Goal: Transaction & Acquisition: Purchase product/service

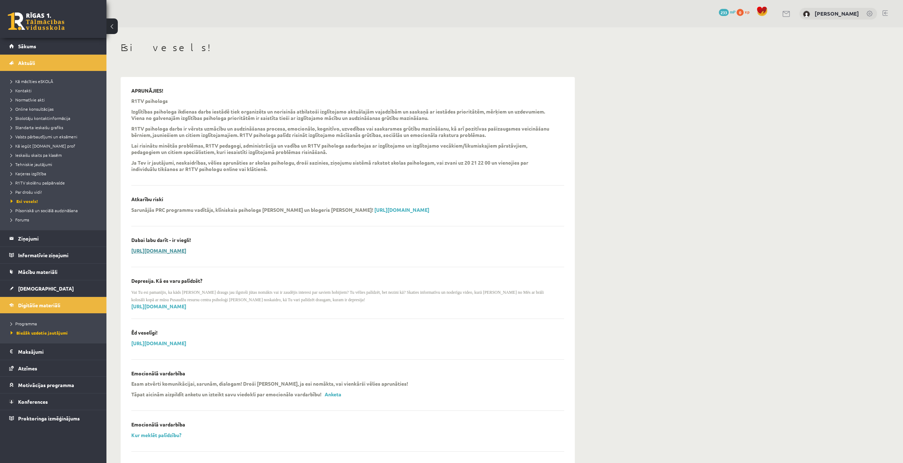
click at [186, 251] on link "[URL][DOMAIN_NAME]" at bounding box center [158, 250] width 55 height 6
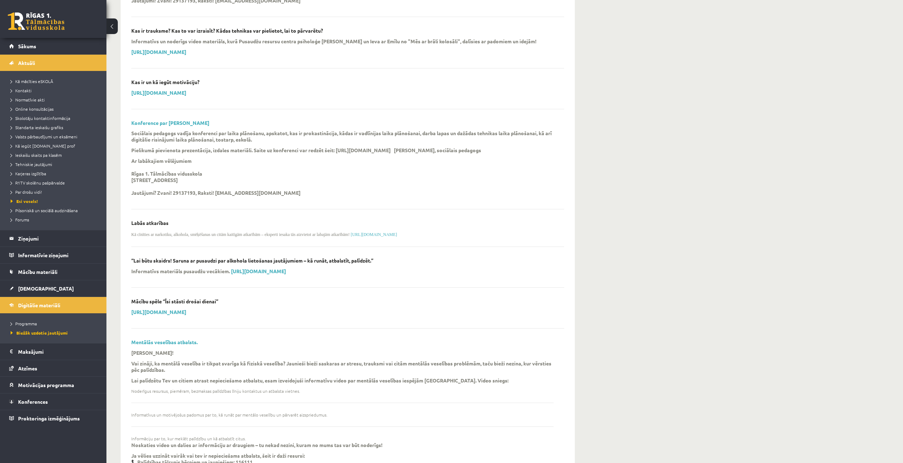
scroll to position [511, 0]
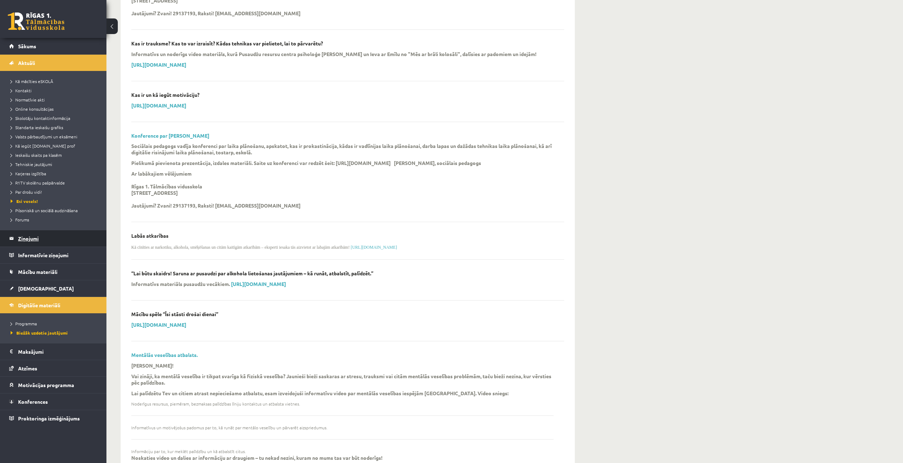
click at [26, 240] on legend "Ziņojumi 0" at bounding box center [57, 238] width 79 height 16
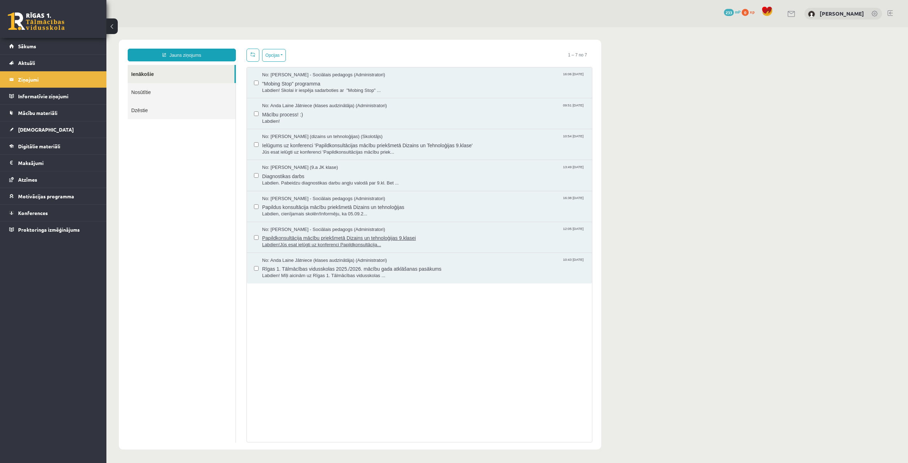
click at [331, 237] on span "Papildkonsultācija mācību priekšmetā Dizains un tehnoloģijas 9.klasei" at bounding box center [423, 237] width 323 height 9
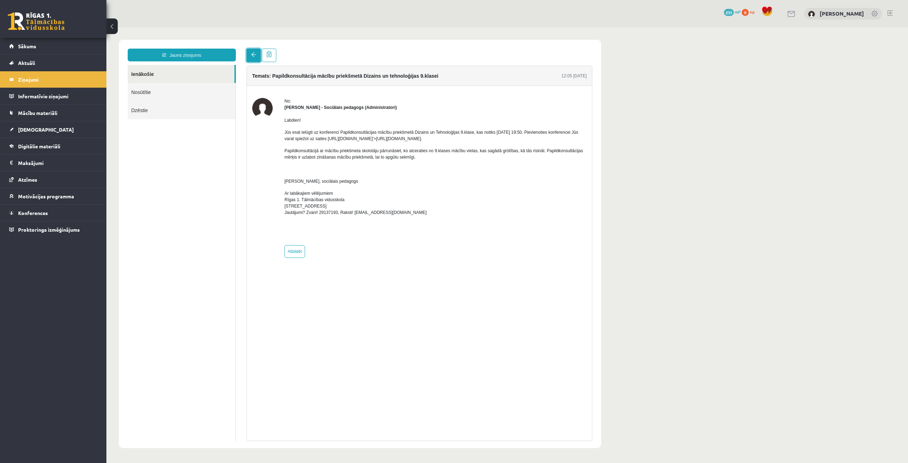
click at [254, 57] on span at bounding box center [253, 54] width 5 height 5
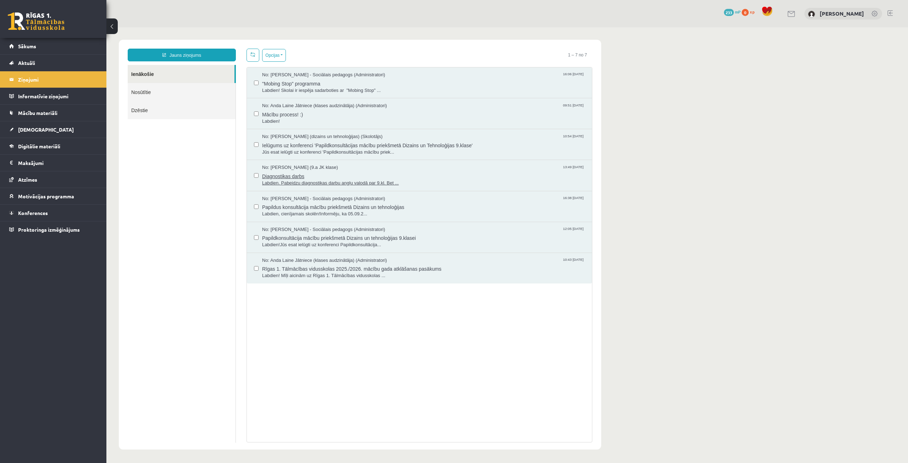
click at [323, 182] on span "Labdien. Pabeidzu diagnostikas darbu angļu valodā par 9.kl. Bet ..." at bounding box center [423, 183] width 323 height 7
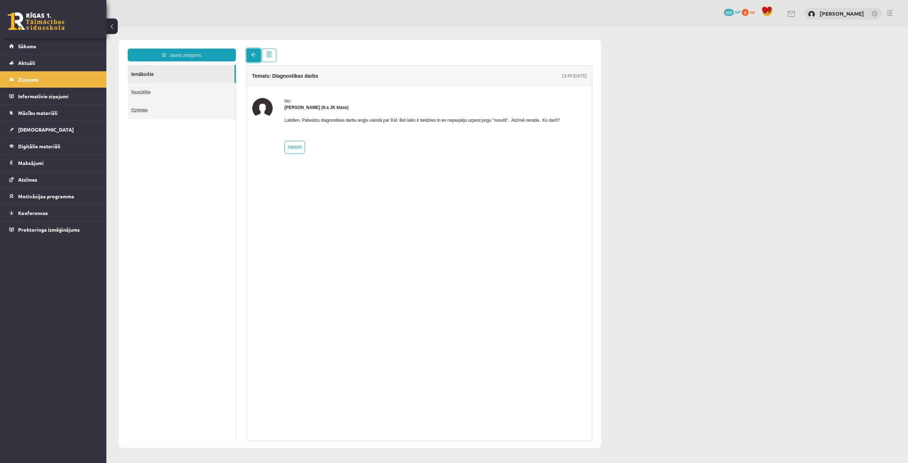
click at [253, 57] on link at bounding box center [254, 55] width 14 height 13
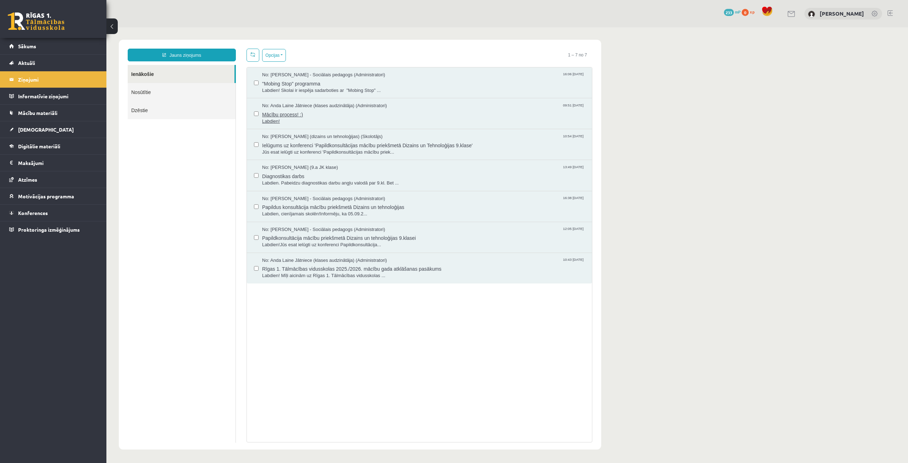
click at [295, 113] on span "Mācību process! :)" at bounding box center [423, 113] width 323 height 9
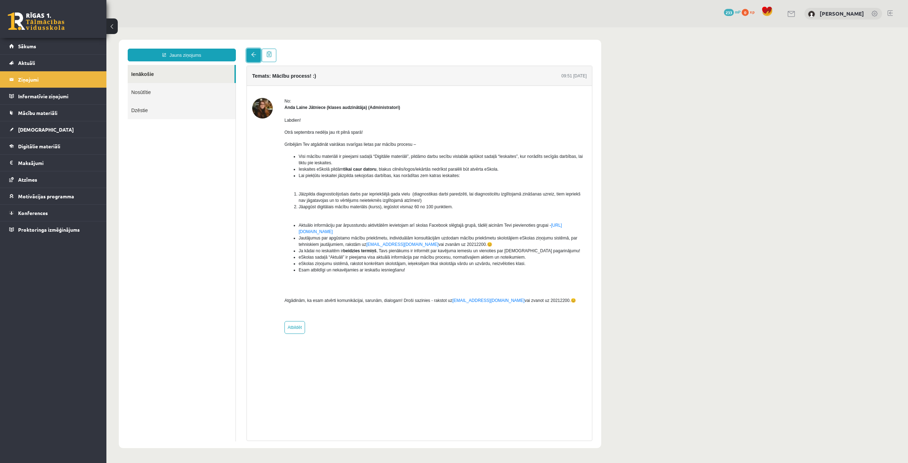
click at [251, 57] on span at bounding box center [253, 54] width 5 height 5
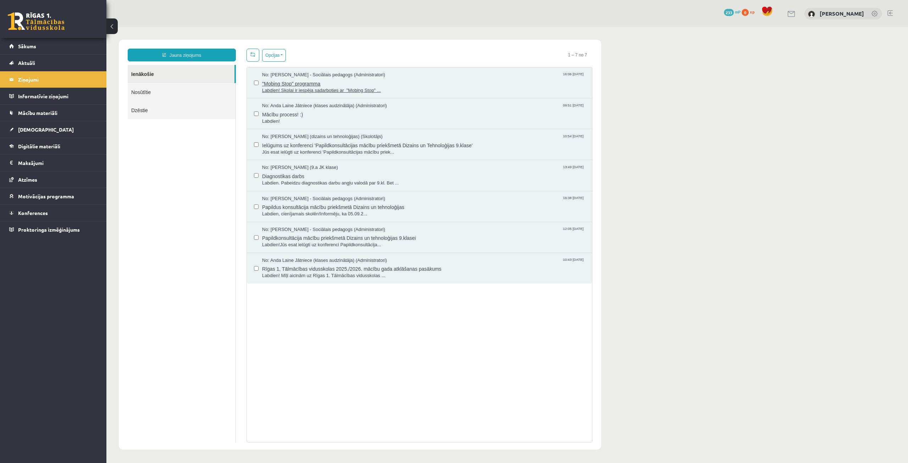
click at [318, 87] on span "Labdien! Skolai ir iespēja sadarboties ar "Mobing Stop" ..." at bounding box center [423, 90] width 323 height 7
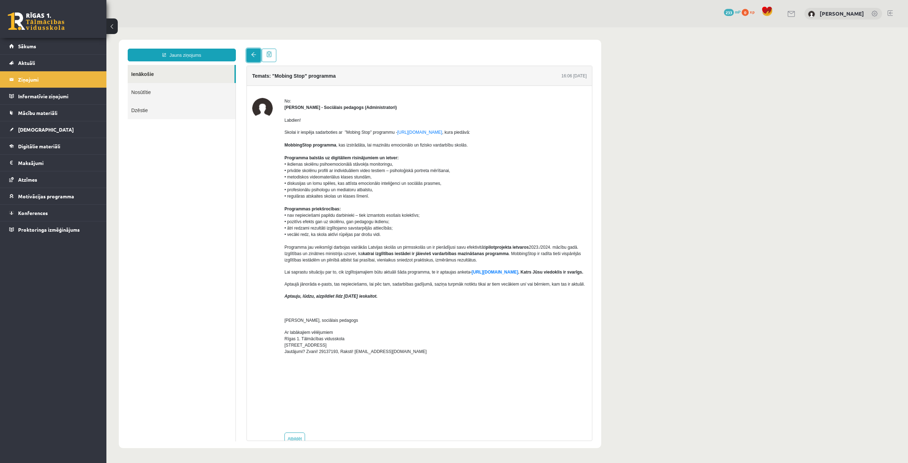
click at [254, 58] on link at bounding box center [254, 55] width 14 height 13
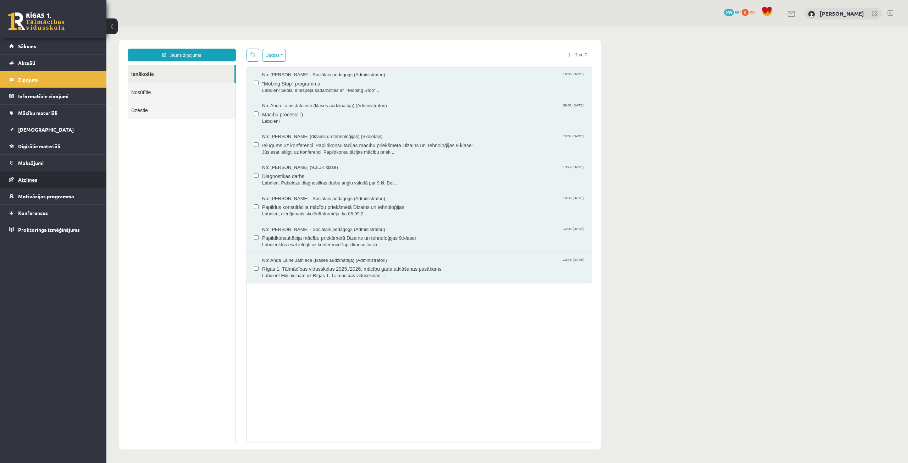
click at [35, 181] on span "Atzīmes" at bounding box center [27, 179] width 19 height 6
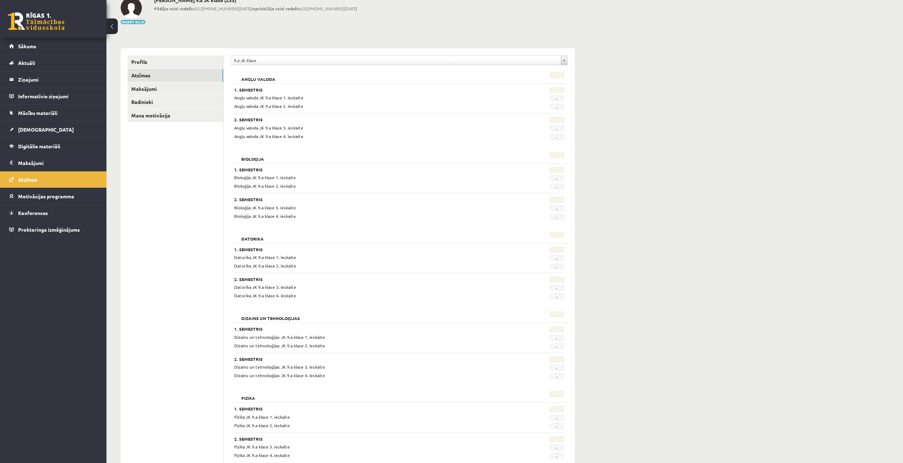
scroll to position [35, 0]
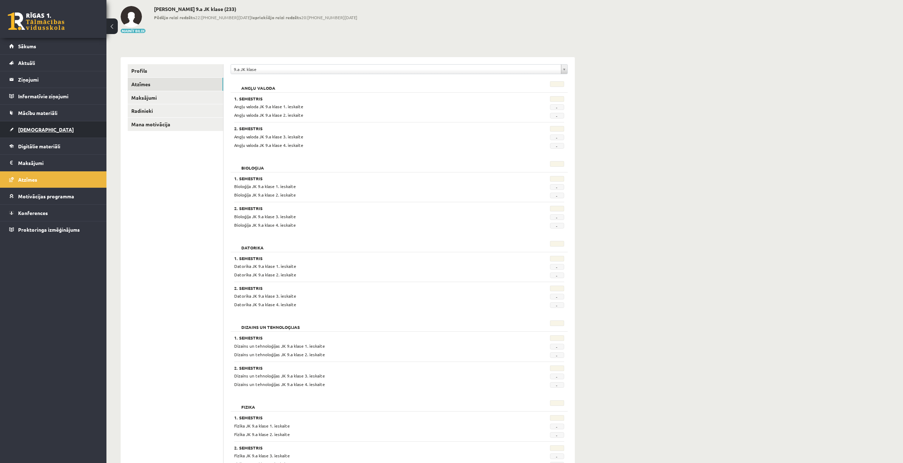
click at [38, 131] on span "[DEMOGRAPHIC_DATA]" at bounding box center [46, 129] width 56 height 6
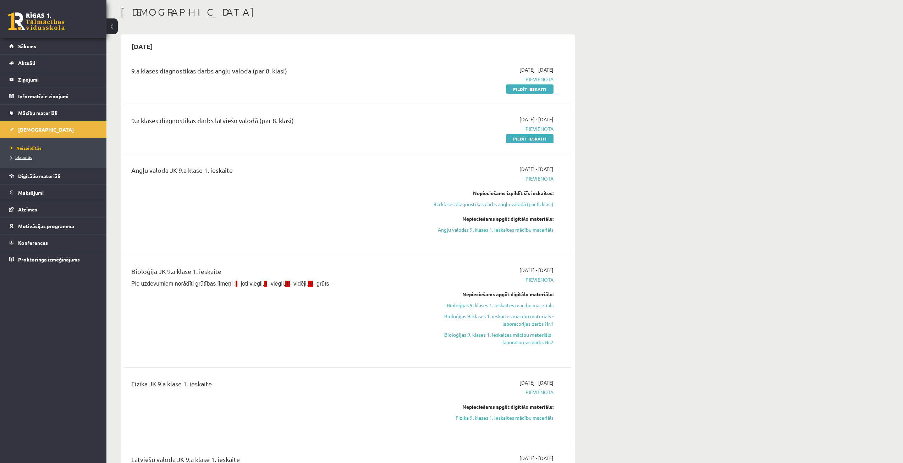
click at [23, 157] on span "Izlabotās" at bounding box center [21, 157] width 21 height 6
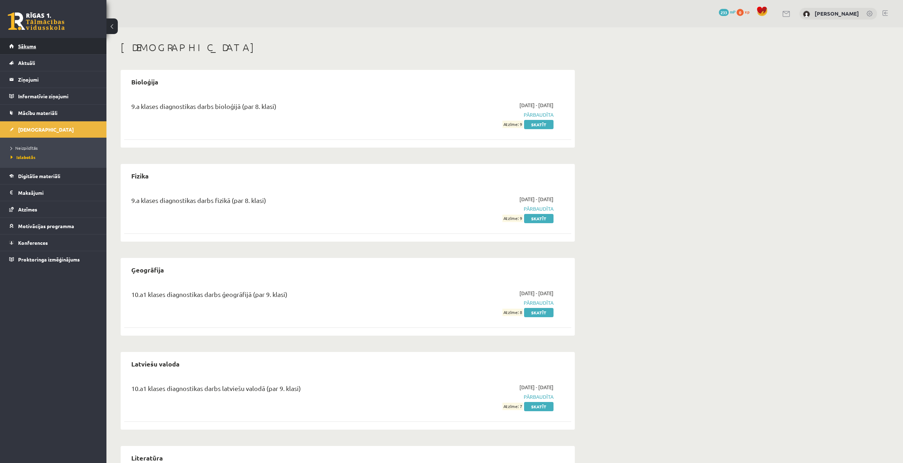
click at [26, 46] on span "Sākums" at bounding box center [27, 46] width 18 height 6
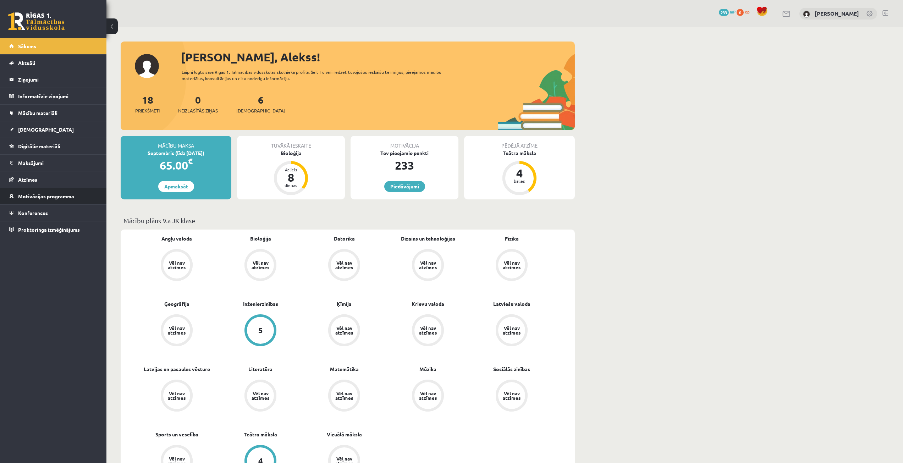
click at [29, 203] on link "Motivācijas programma" at bounding box center [53, 196] width 88 height 16
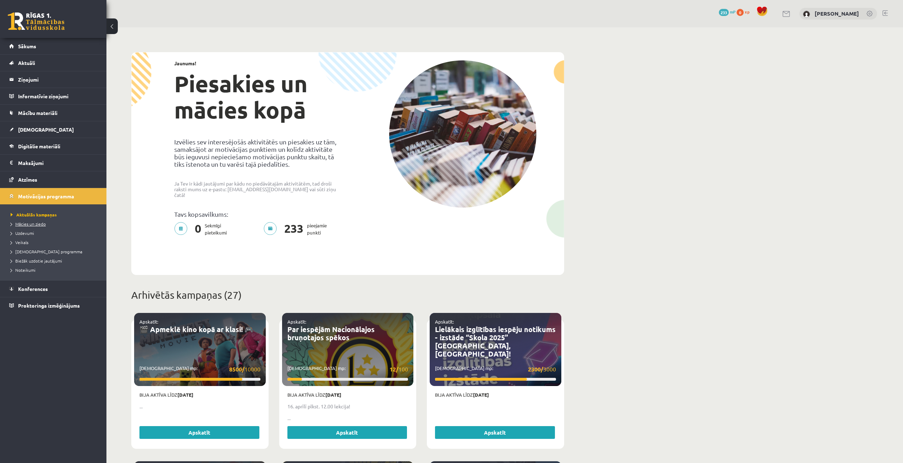
click at [35, 224] on span "Mācies un ziedo" at bounding box center [28, 224] width 35 height 6
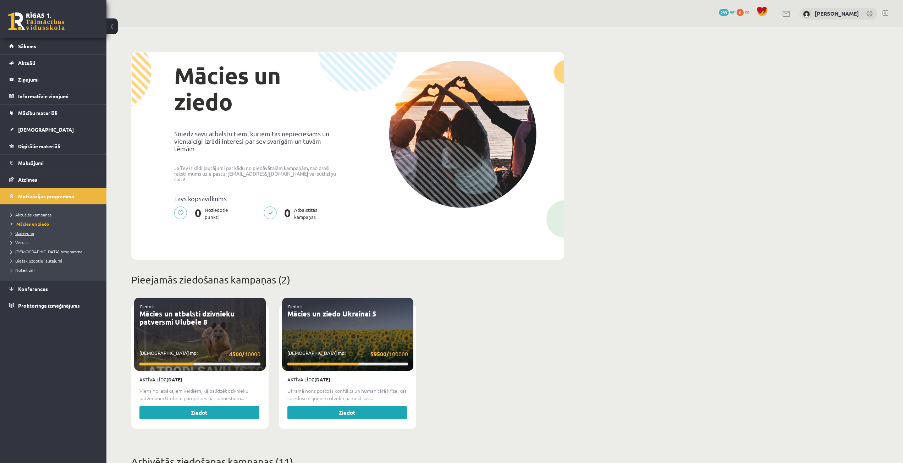
click at [32, 231] on span "Uzdevumi" at bounding box center [22, 233] width 23 height 6
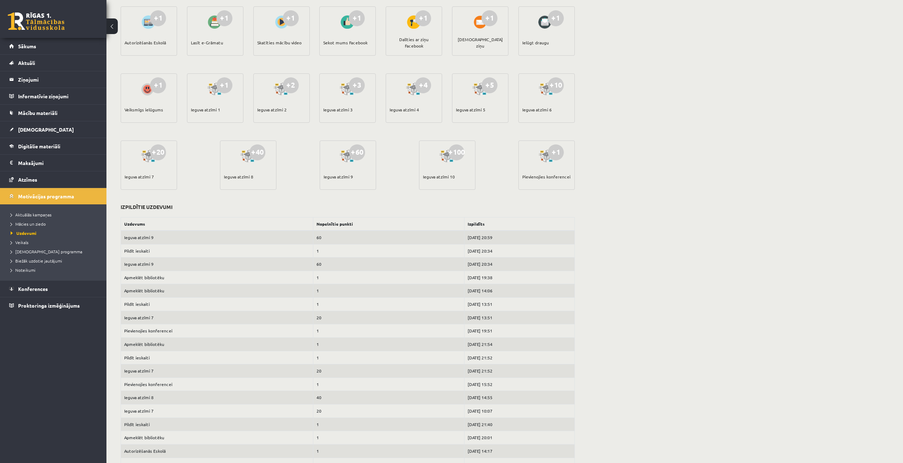
scroll to position [26, 0]
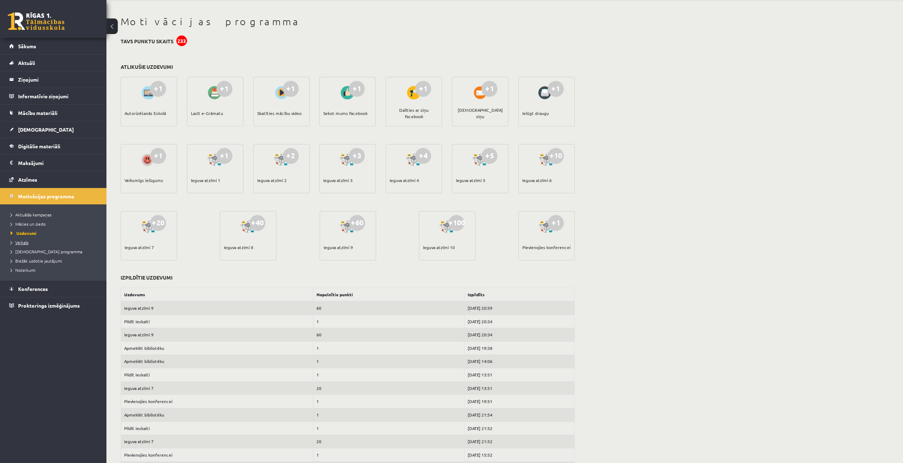
click at [24, 240] on span "Veikals" at bounding box center [20, 242] width 18 height 6
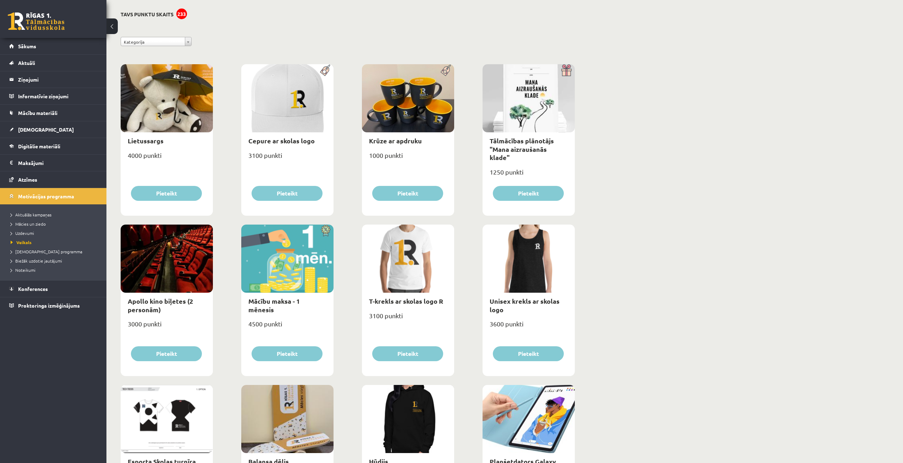
scroll to position [97, 0]
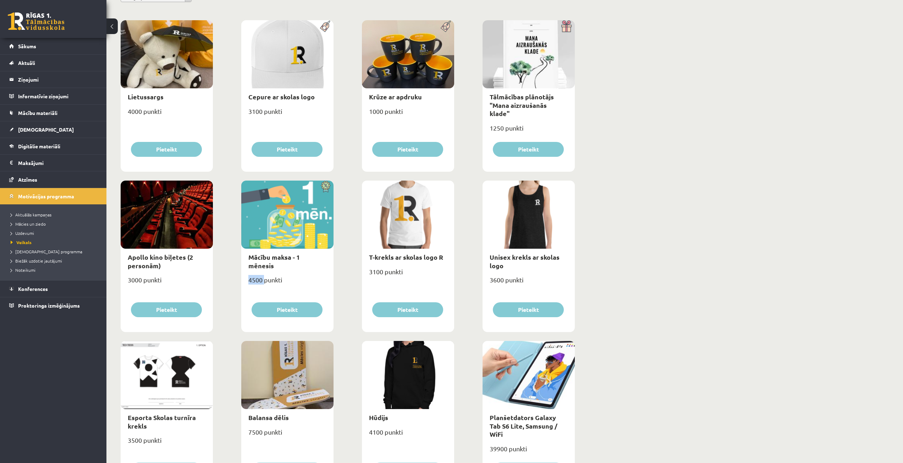
drag, startPoint x: 249, startPoint y: 271, endPoint x: 265, endPoint y: 274, distance: 15.5
click at [265, 274] on div "4500 punkti" at bounding box center [287, 283] width 92 height 18
click at [271, 290] on div "Mācību maksa - 1 mēnesis 4500 punkti Pieteikt" at bounding box center [287, 256] width 92 height 151
click at [276, 255] on link "Mācību maksa - 1 mēnesis" at bounding box center [273, 261] width 51 height 16
type input "*"
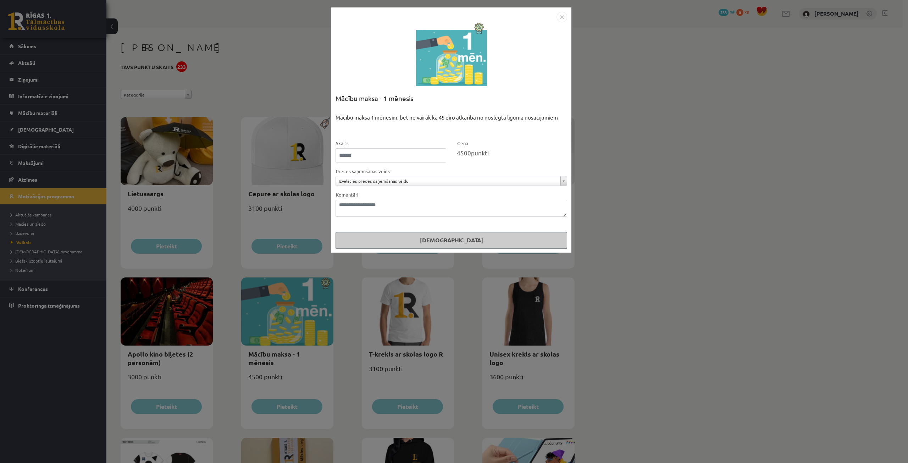
click at [563, 18] on img "Close" at bounding box center [561, 17] width 11 height 11
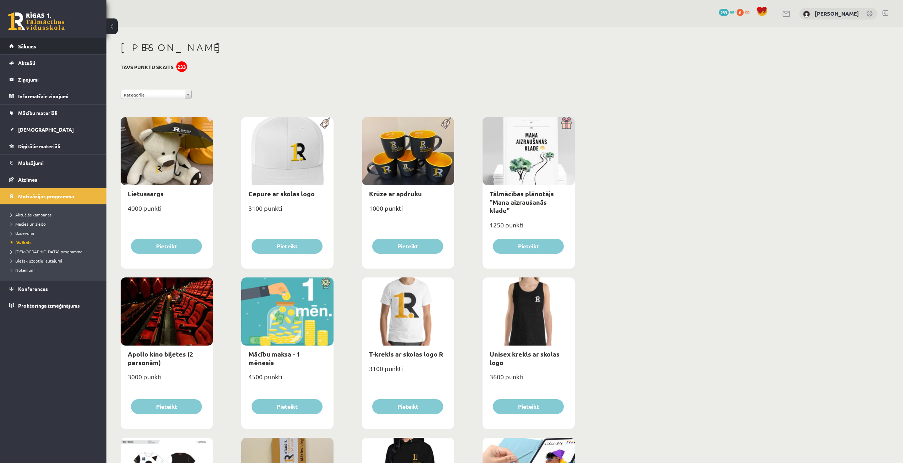
click at [22, 47] on span "Sākums" at bounding box center [27, 46] width 18 height 6
